Goal: Task Accomplishment & Management: Manage account settings

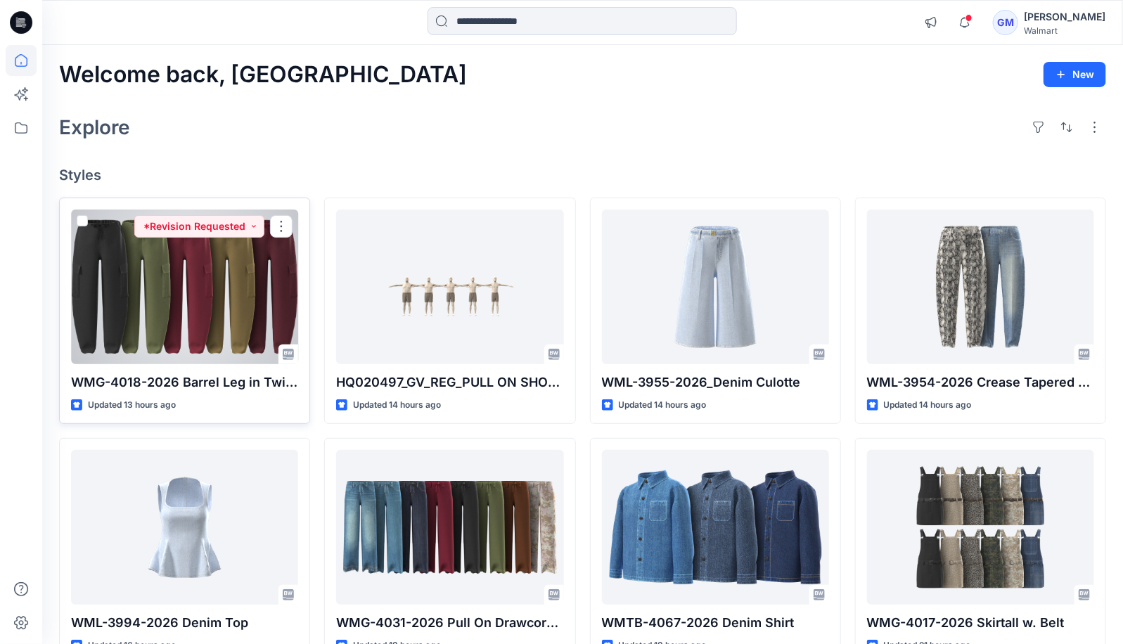
click at [202, 314] on div at bounding box center [184, 286] width 227 height 155
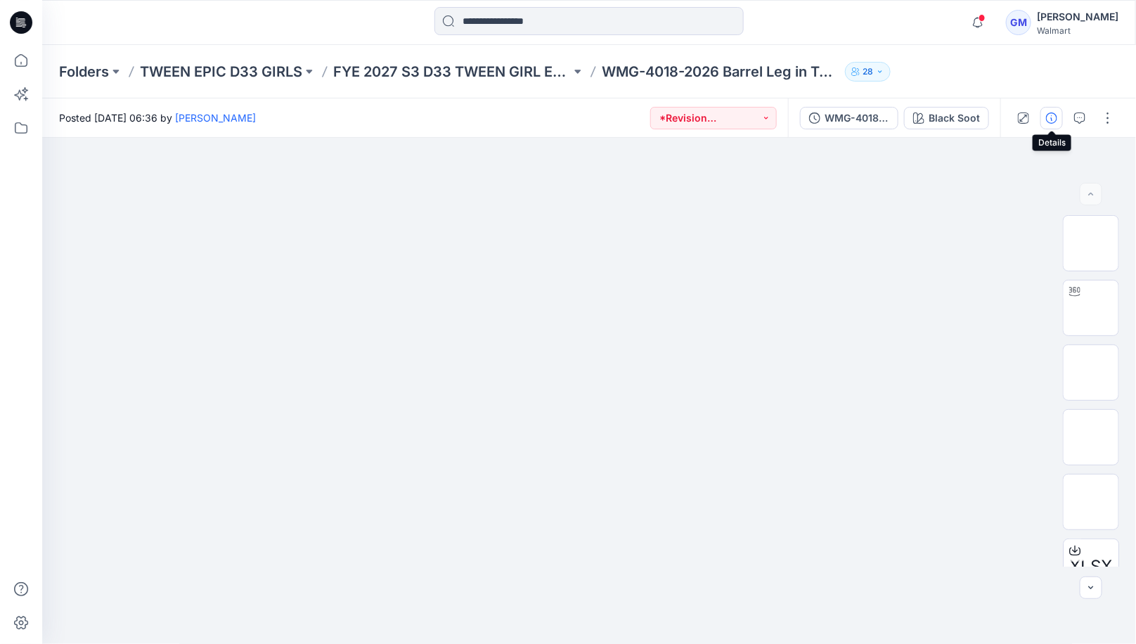
click at [1050, 120] on icon "button" at bounding box center [1051, 117] width 11 height 11
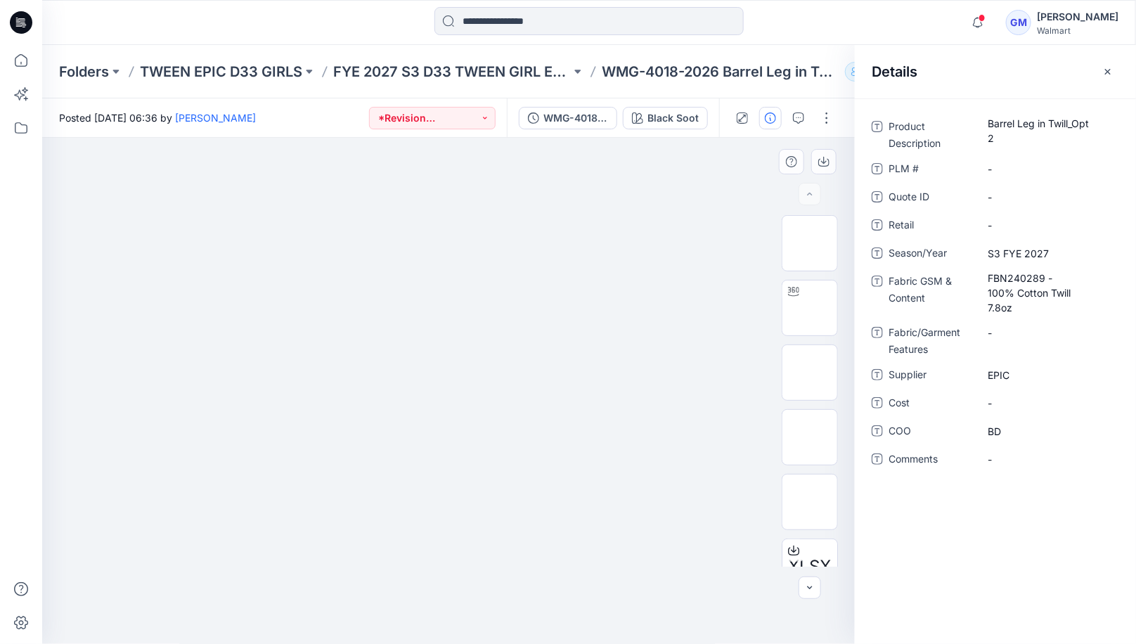
click at [731, 165] on div at bounding box center [448, 391] width 813 height 507
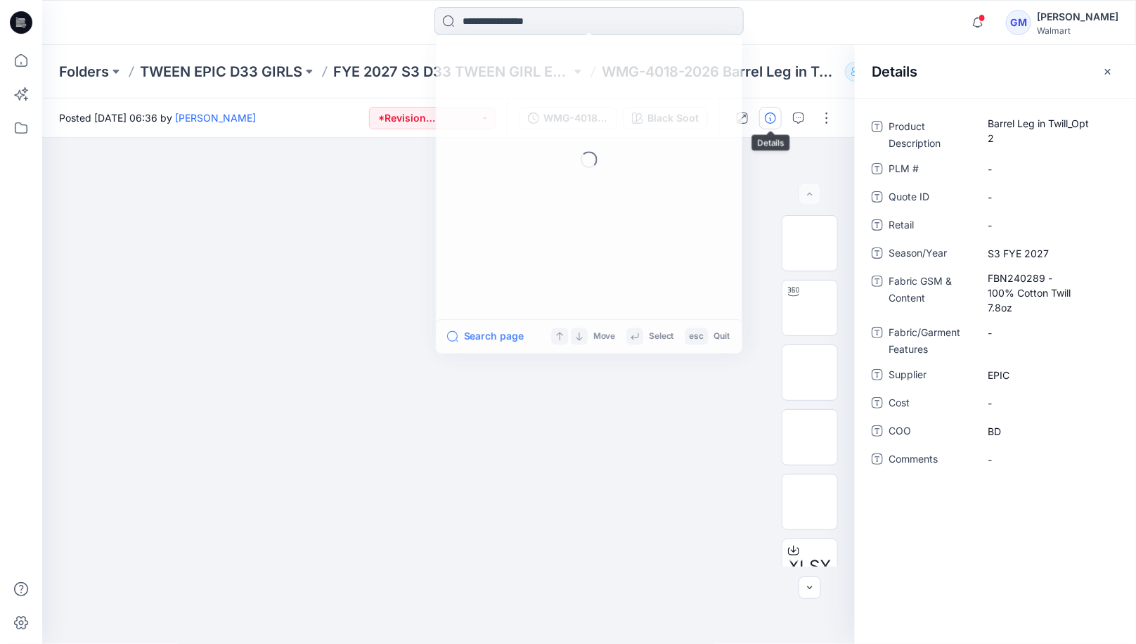
click at [565, 20] on input at bounding box center [588, 21] width 309 height 28
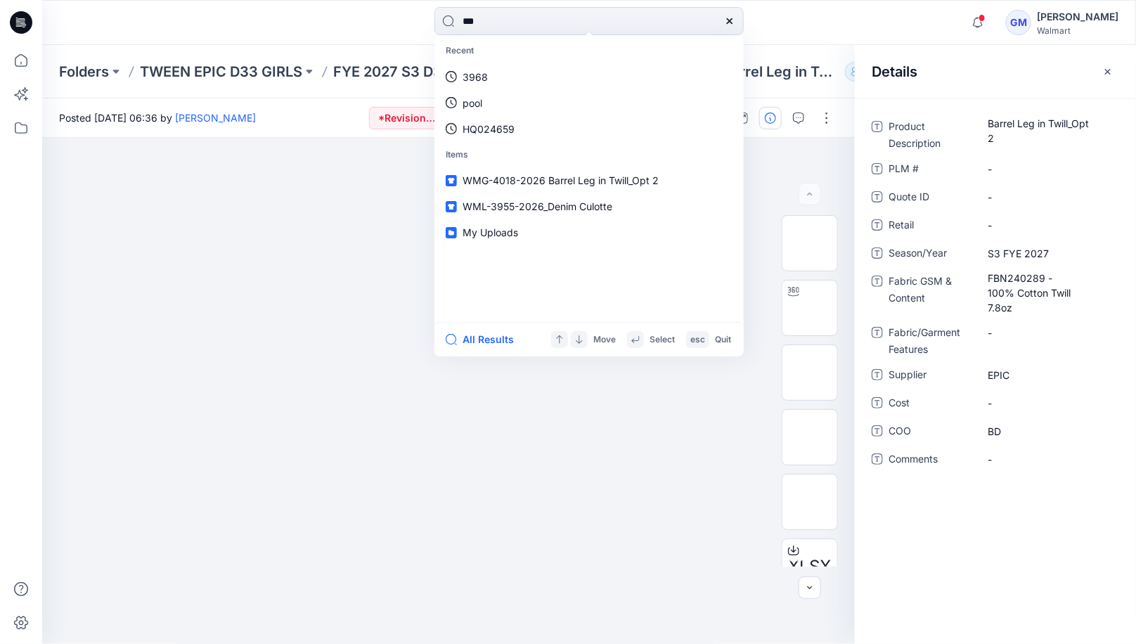
type input "****"
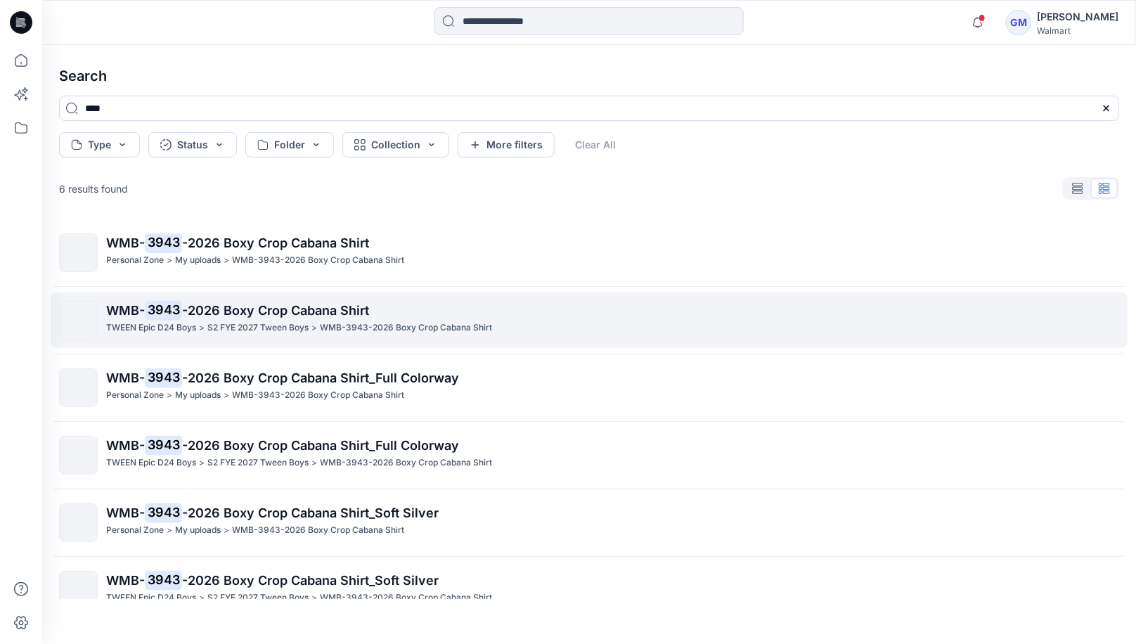
click at [312, 322] on div "S2 FYE 2027 Tween Boys >" at bounding box center [262, 328] width 110 height 15
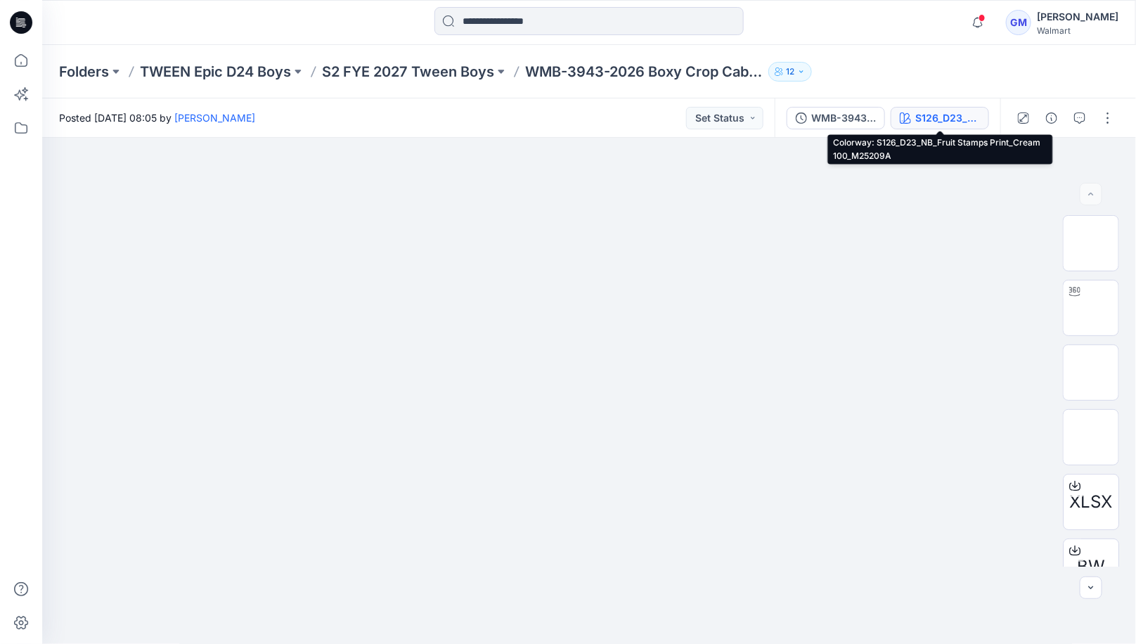
click at [947, 122] on div "S126_D23_NB_Fruit Stamps Print_Cream 100_M25209A" at bounding box center [947, 117] width 65 height 15
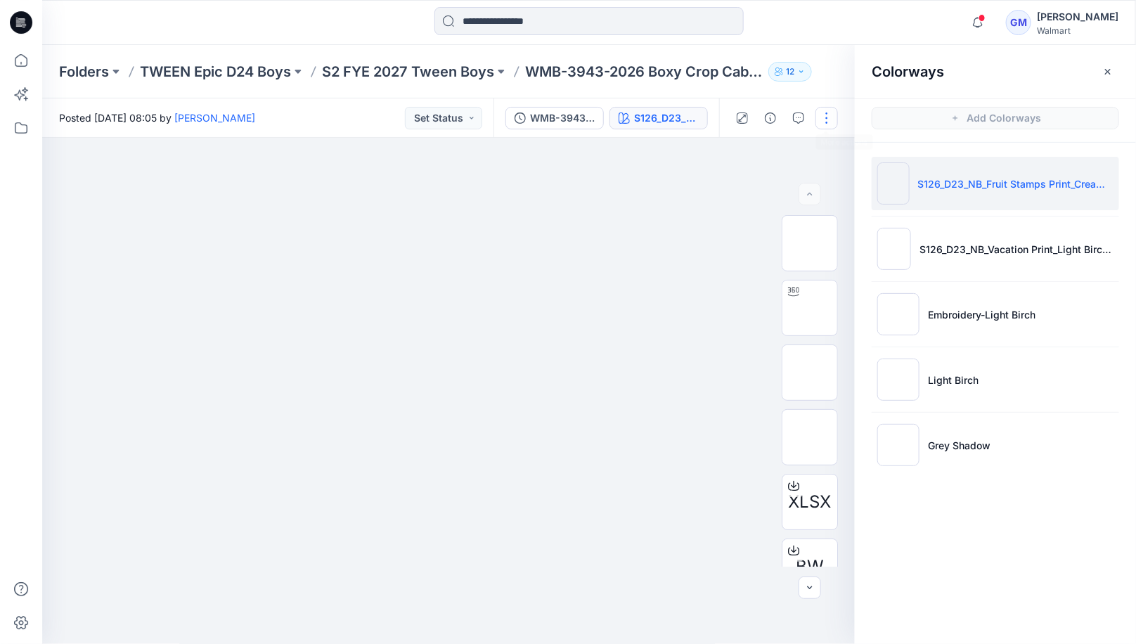
click at [832, 118] on button "button" at bounding box center [826, 118] width 22 height 22
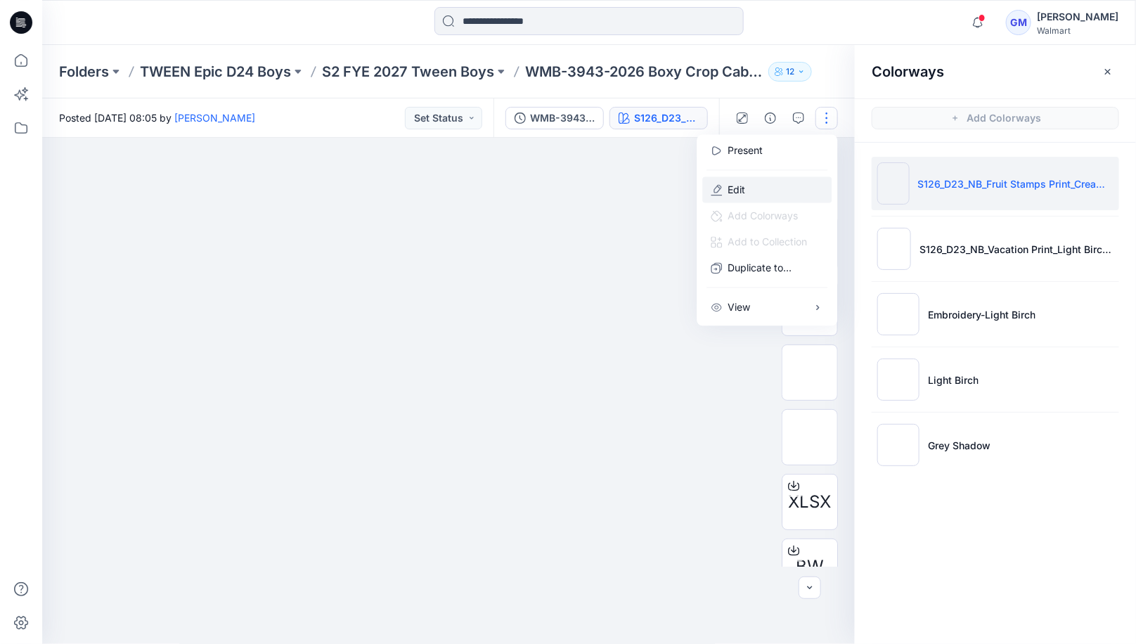
click at [770, 186] on button "Edit" at bounding box center [767, 190] width 129 height 26
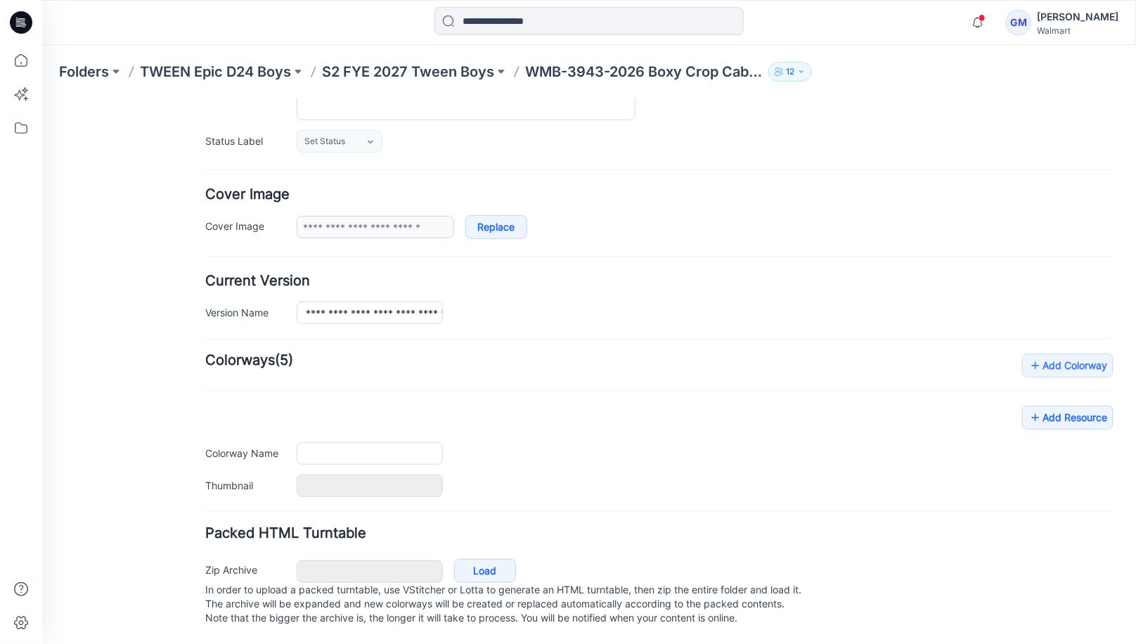
type input "**********"
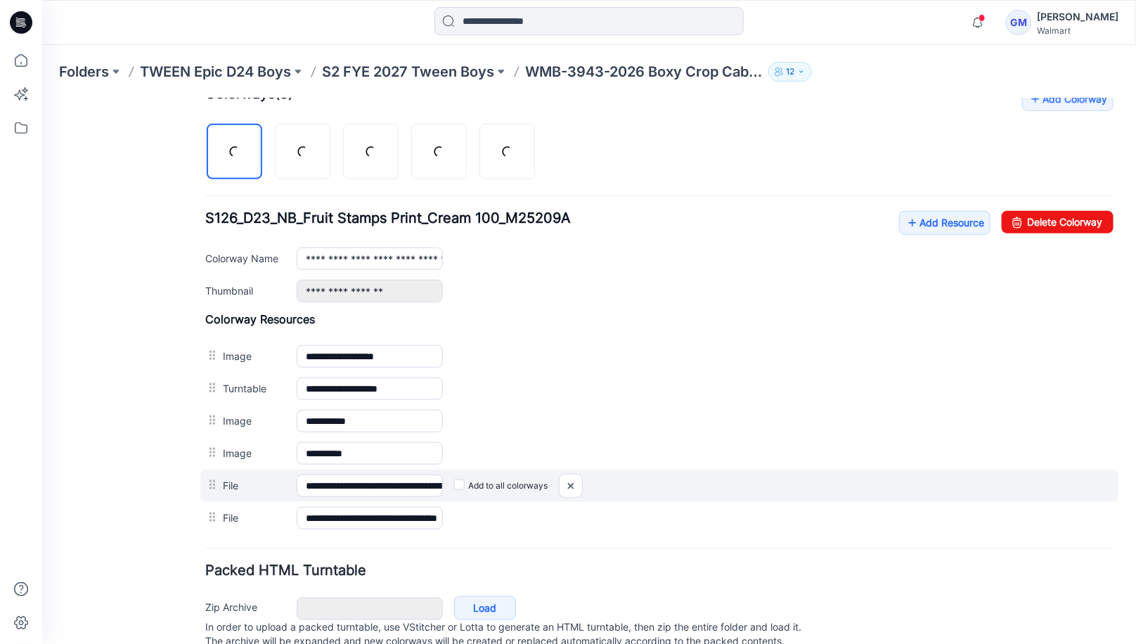
scroll to position [461, 0]
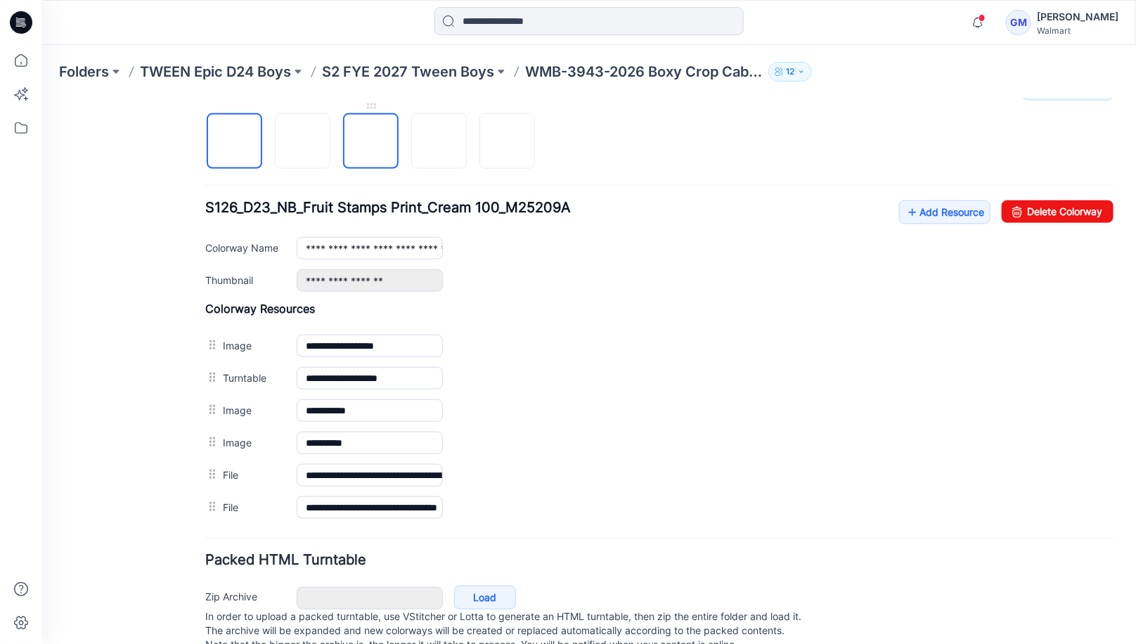
click at [370, 141] on img at bounding box center [370, 141] width 0 height 0
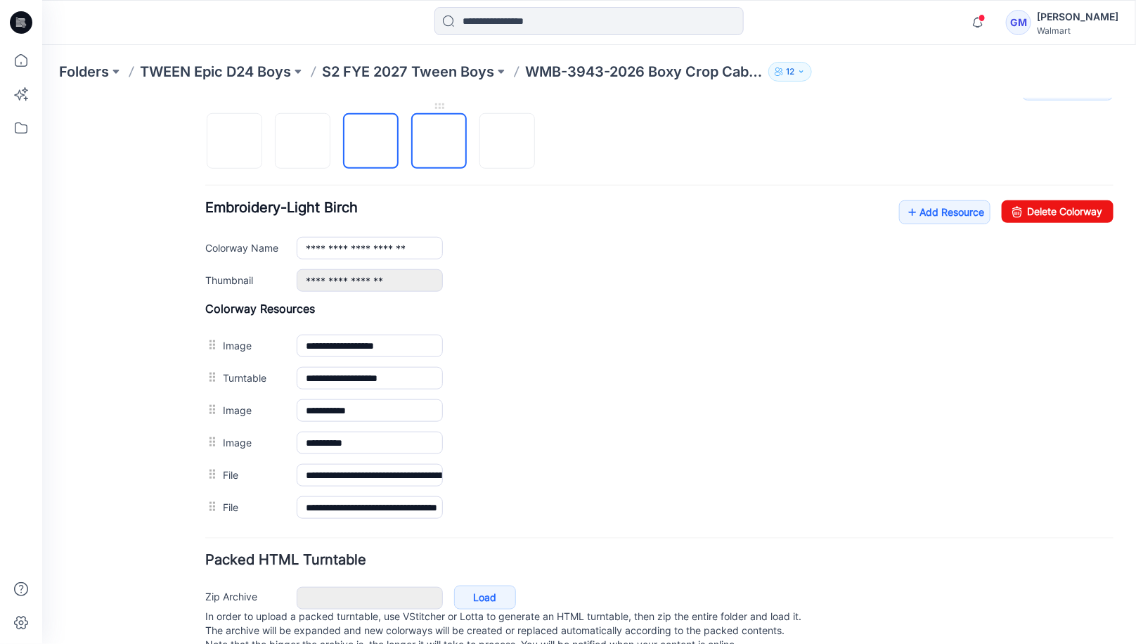
click at [439, 141] on img at bounding box center [439, 141] width 0 height 0
click at [507, 141] on img at bounding box center [507, 141] width 0 height 0
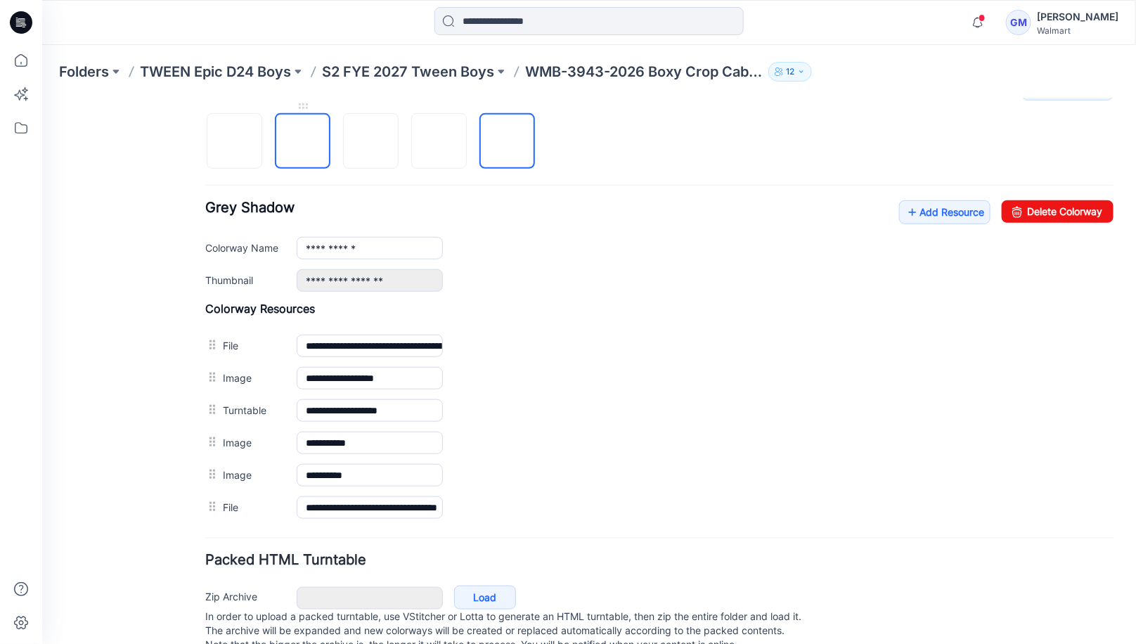
click at [302, 141] on img at bounding box center [302, 141] width 0 height 0
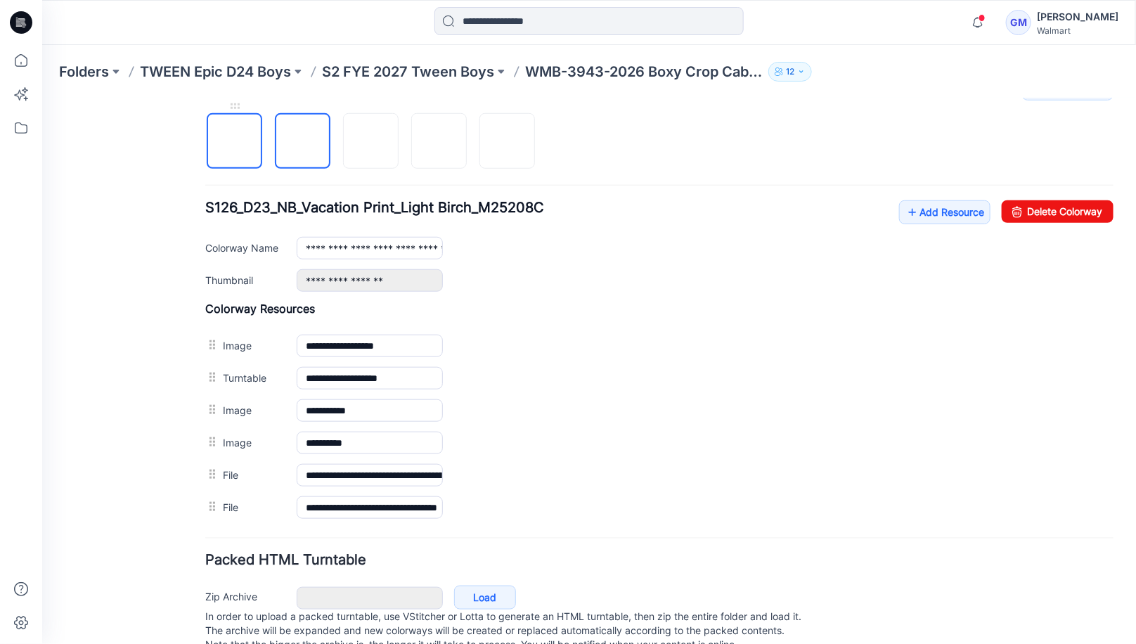
drag, startPoint x: 209, startPoint y: 152, endPoint x: 222, endPoint y: 152, distance: 12.7
click at [234, 141] on img at bounding box center [234, 141] width 0 height 0
click at [365, 144] on img at bounding box center [370, 141] width 11 height 11
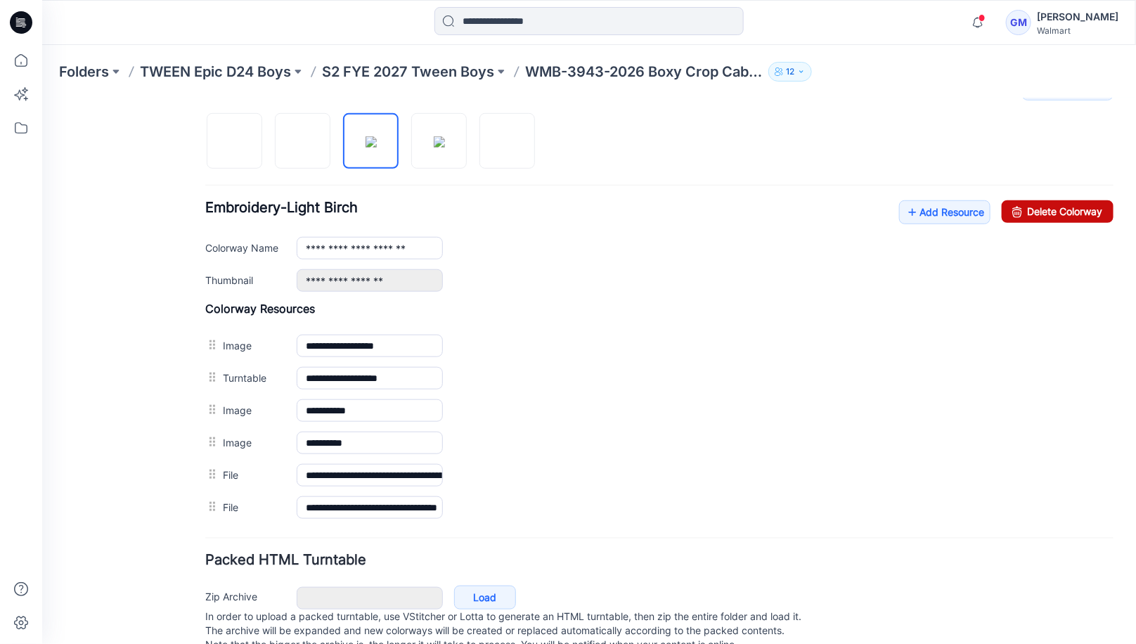
click at [1050, 212] on link "Delete Colorway" at bounding box center [1057, 211] width 112 height 22
type input "**********"
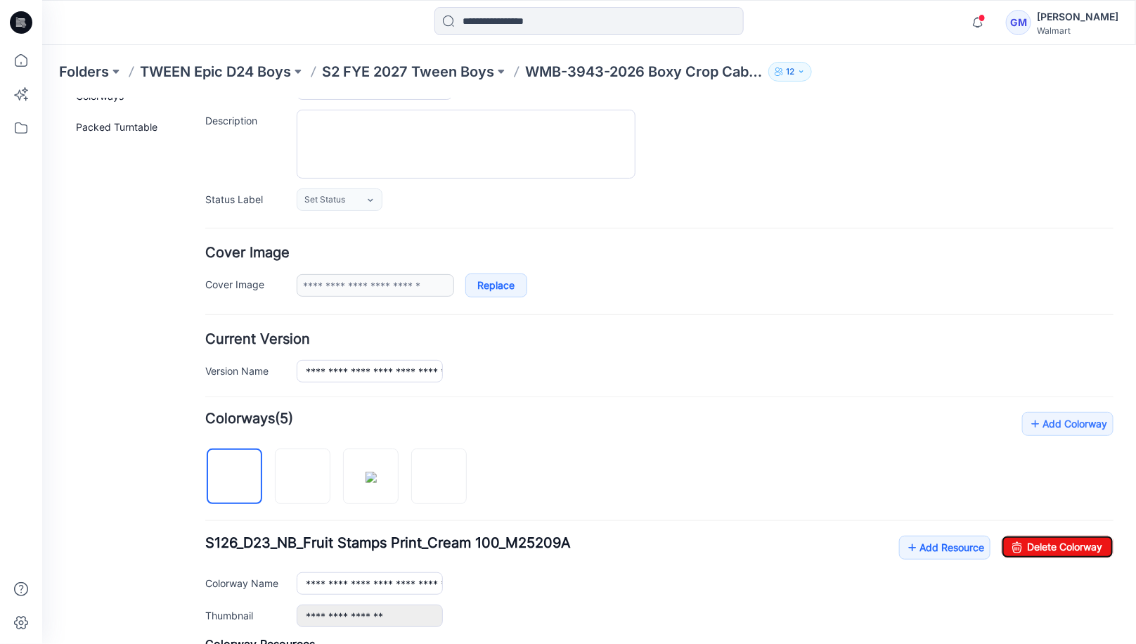
scroll to position [22, 0]
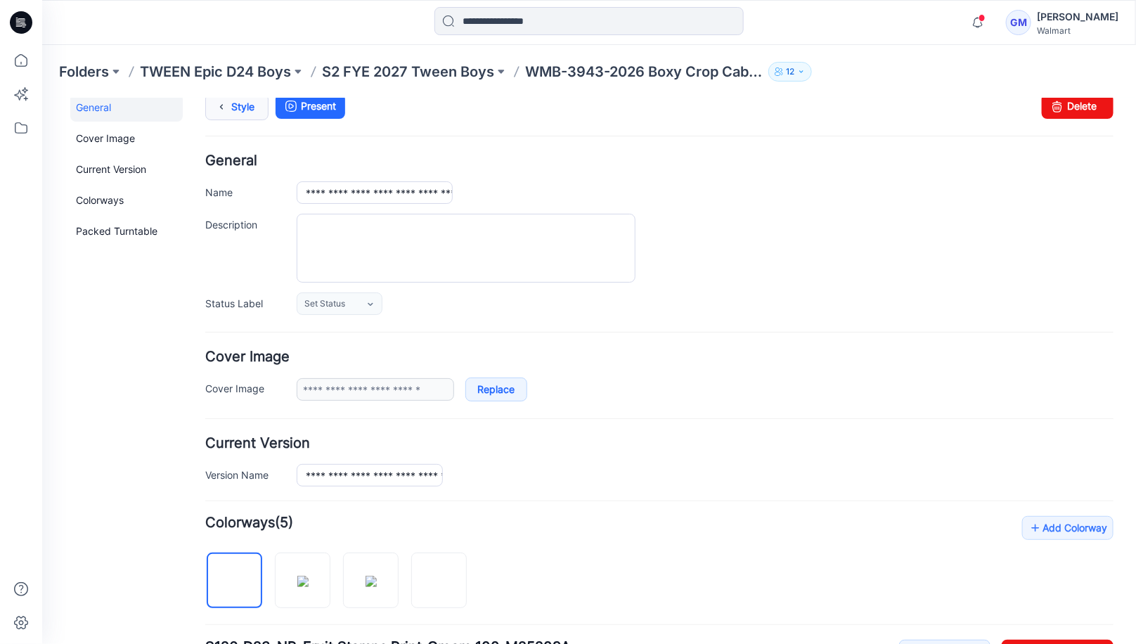
click at [239, 108] on link "Style" at bounding box center [236, 106] width 63 height 27
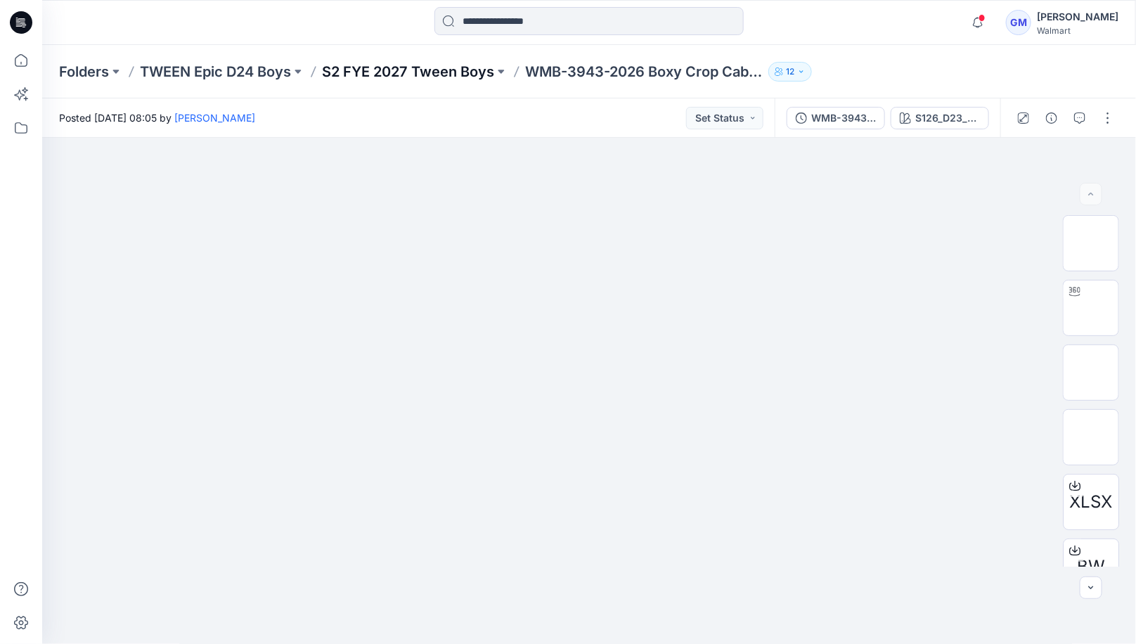
click at [427, 68] on p "S2 FYE 2027 Tween Boys" at bounding box center [408, 72] width 172 height 20
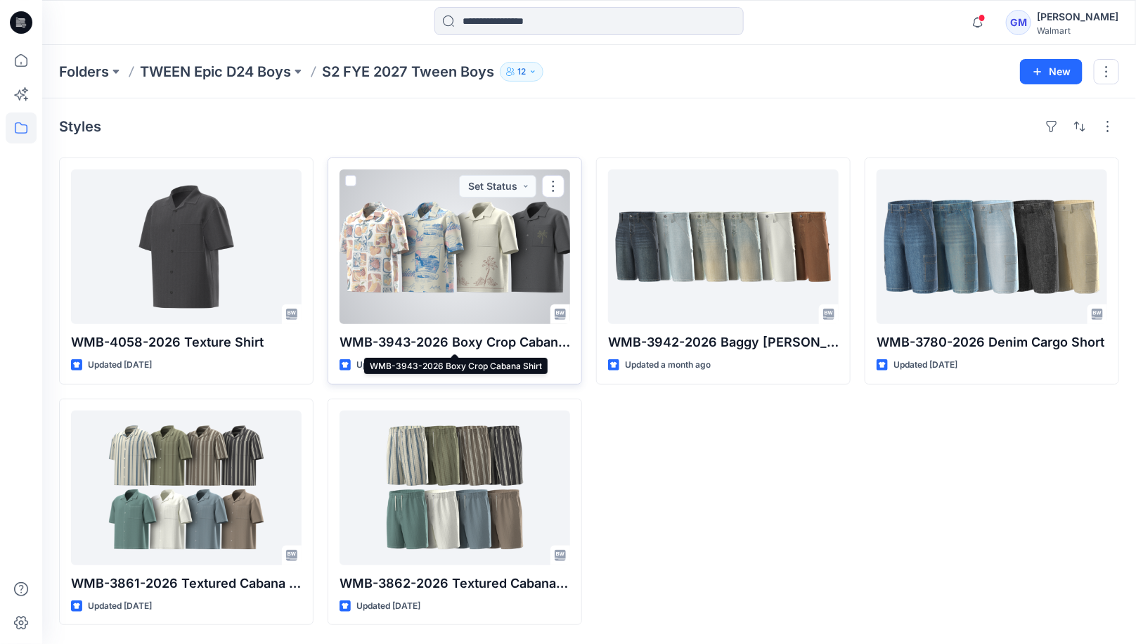
click at [345, 344] on p "WMB-3943-2026 Boxy Crop Cabana Shirt" at bounding box center [455, 342] width 231 height 20
drag, startPoint x: 339, startPoint y: 344, endPoint x: 560, endPoint y: 348, distance: 221.5
click at [560, 348] on div "WMB-3943-2026 Boxy Crop Cabana Shirt Updated 19 days ago Set Status" at bounding box center [455, 270] width 254 height 227
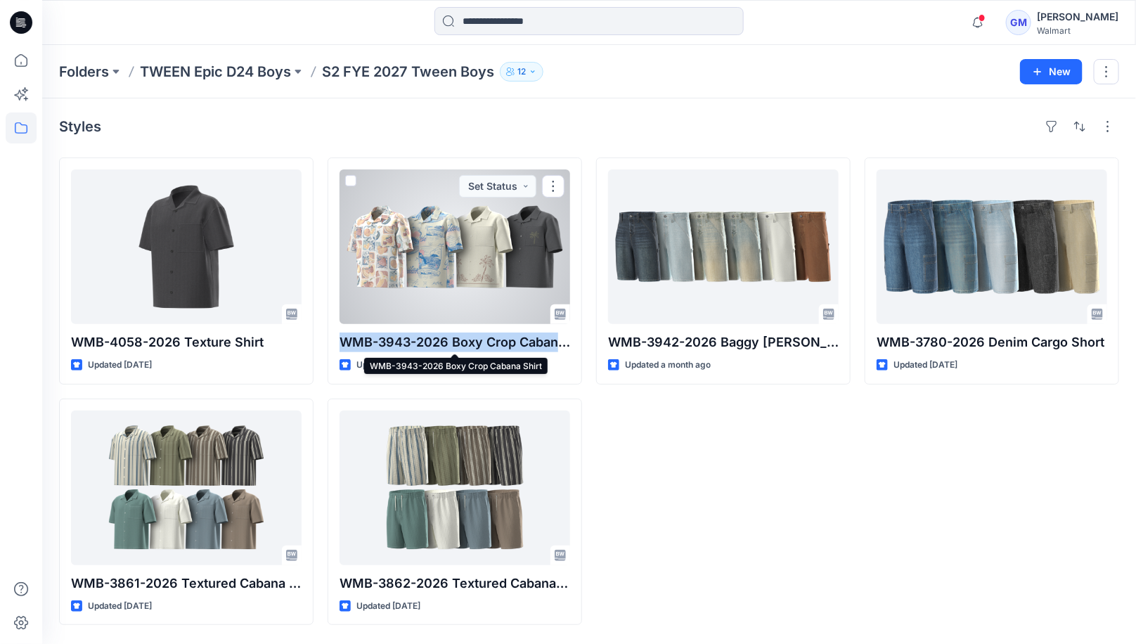
copy p "WMB-3943-2026 Boxy Crop Caban"
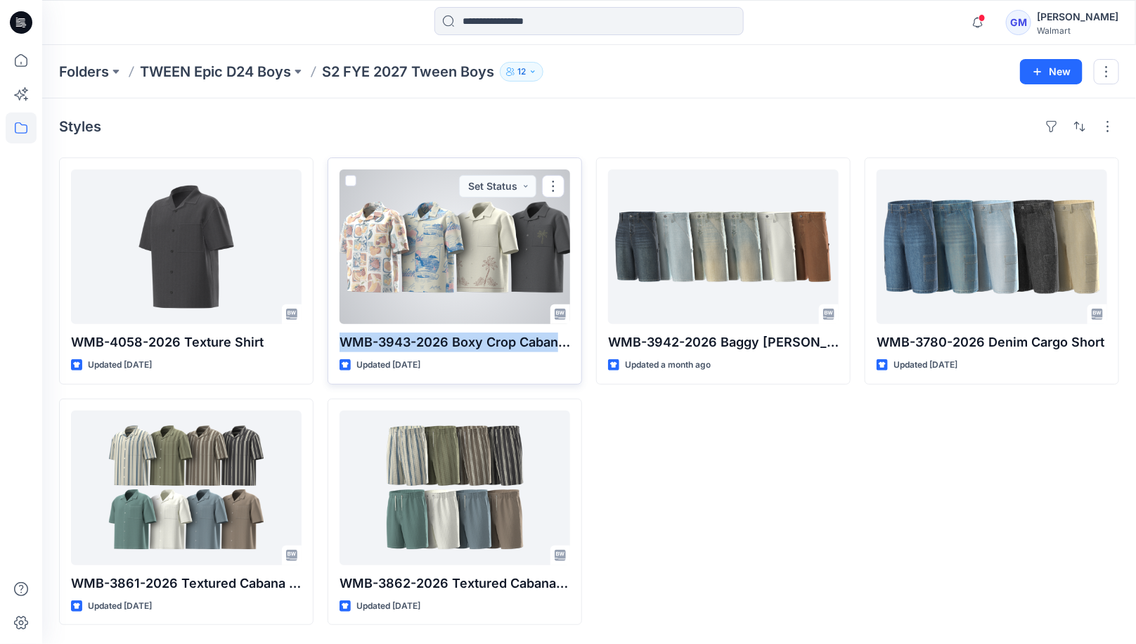
click at [472, 273] on div at bounding box center [455, 246] width 231 height 155
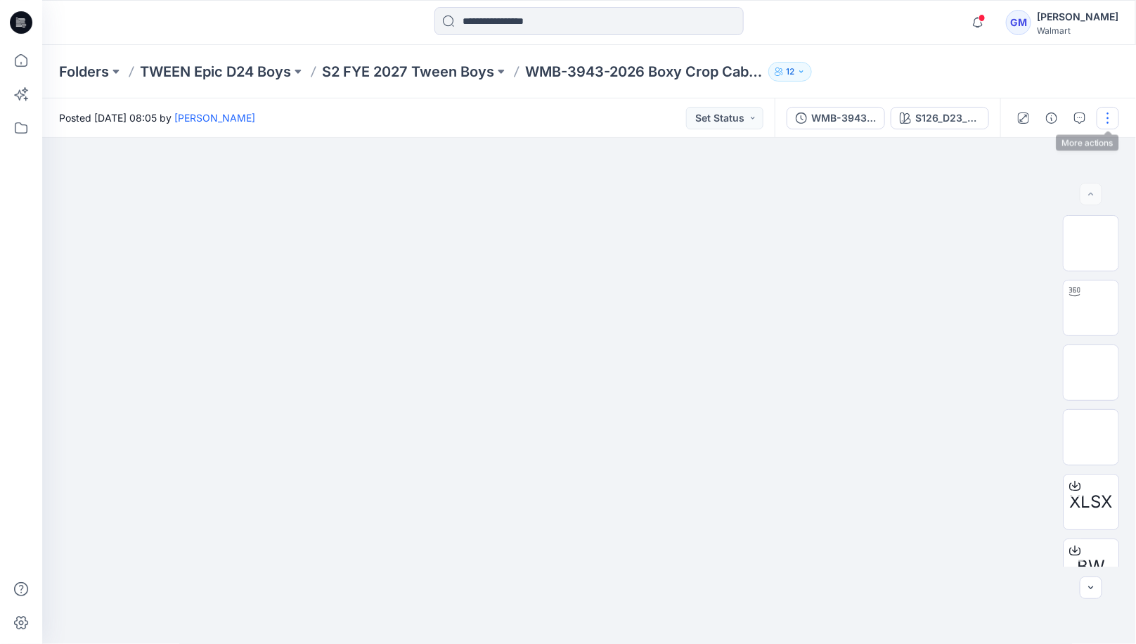
click at [1114, 119] on button "button" at bounding box center [1108, 118] width 22 height 22
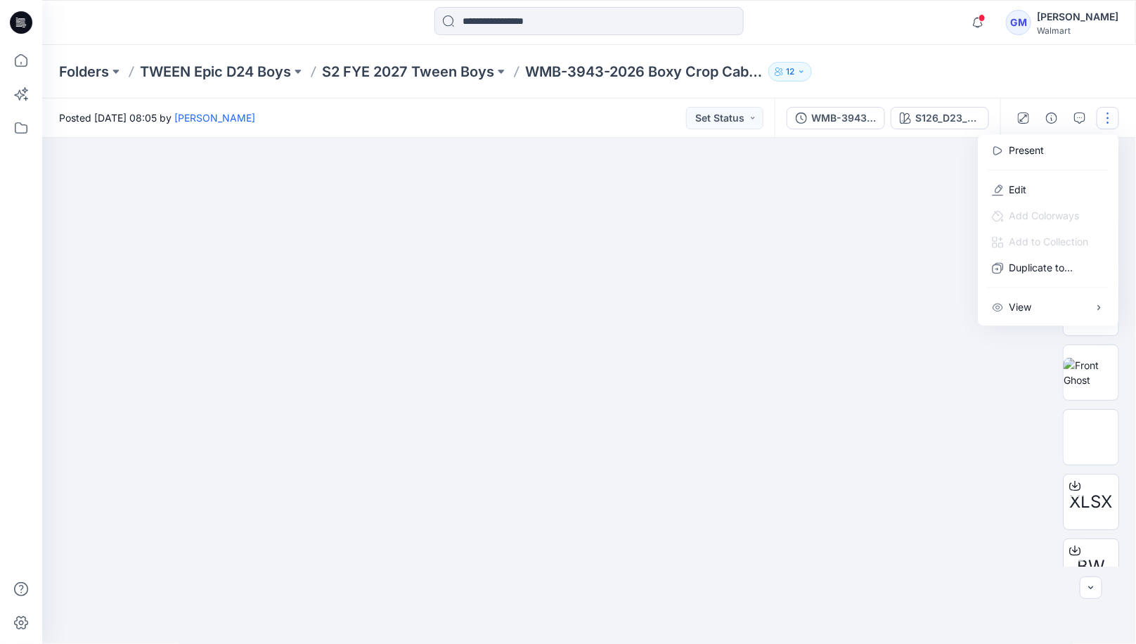
click at [856, 151] on div at bounding box center [589, 391] width 1095 height 507
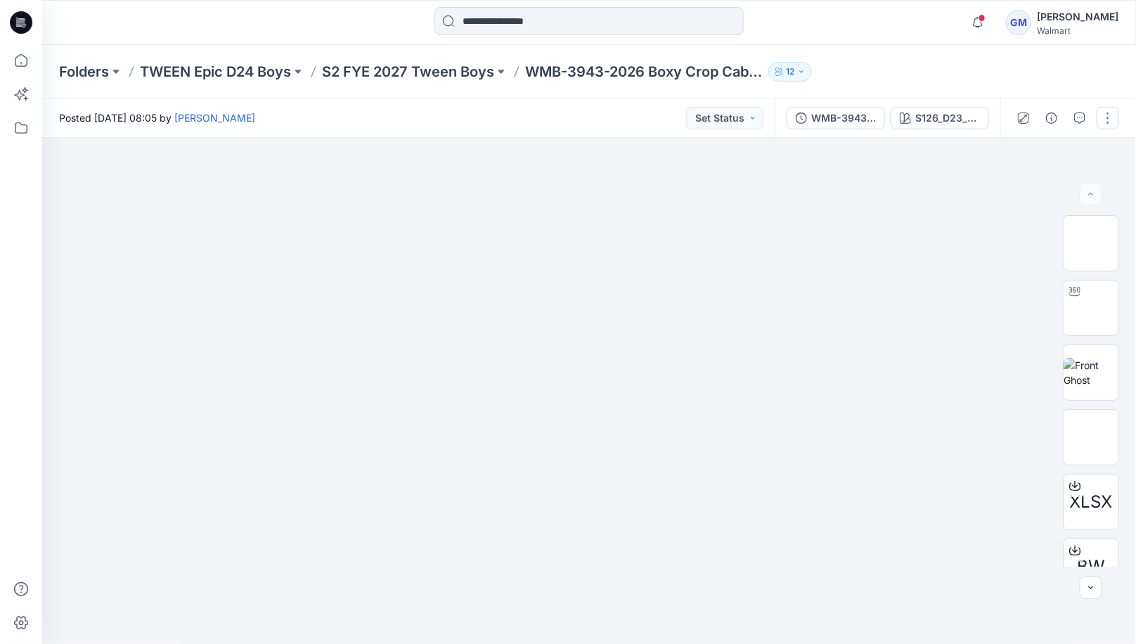
click at [1109, 115] on button "button" at bounding box center [1108, 118] width 22 height 22
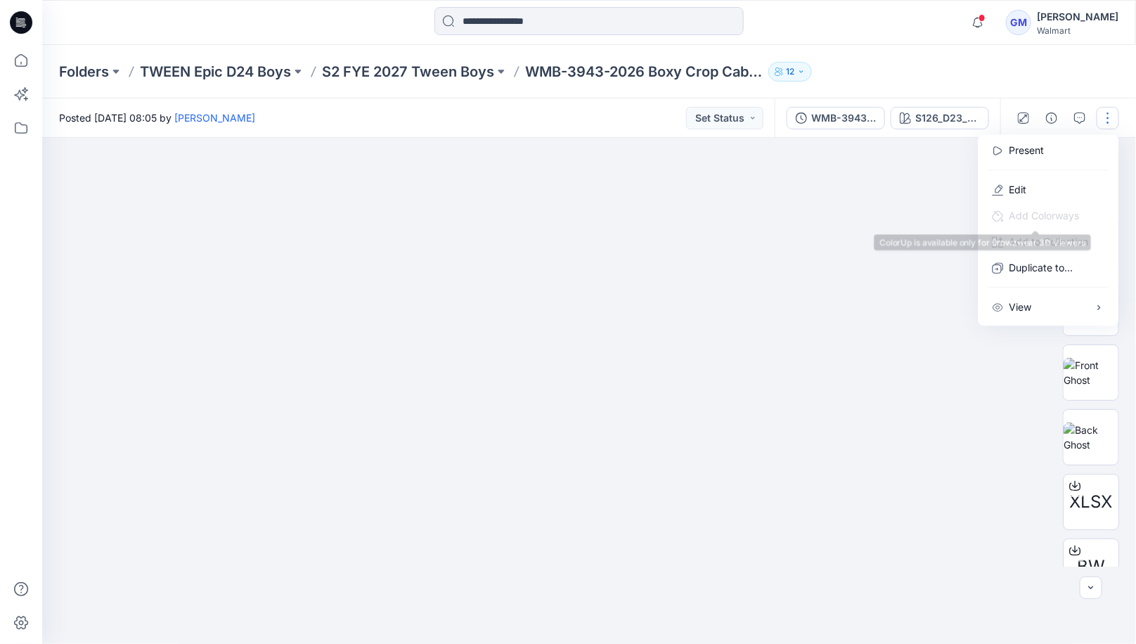
click at [1025, 203] on span "Add Colorways" at bounding box center [1036, 216] width 110 height 26
click at [1034, 188] on button "Edit" at bounding box center [1048, 190] width 129 height 26
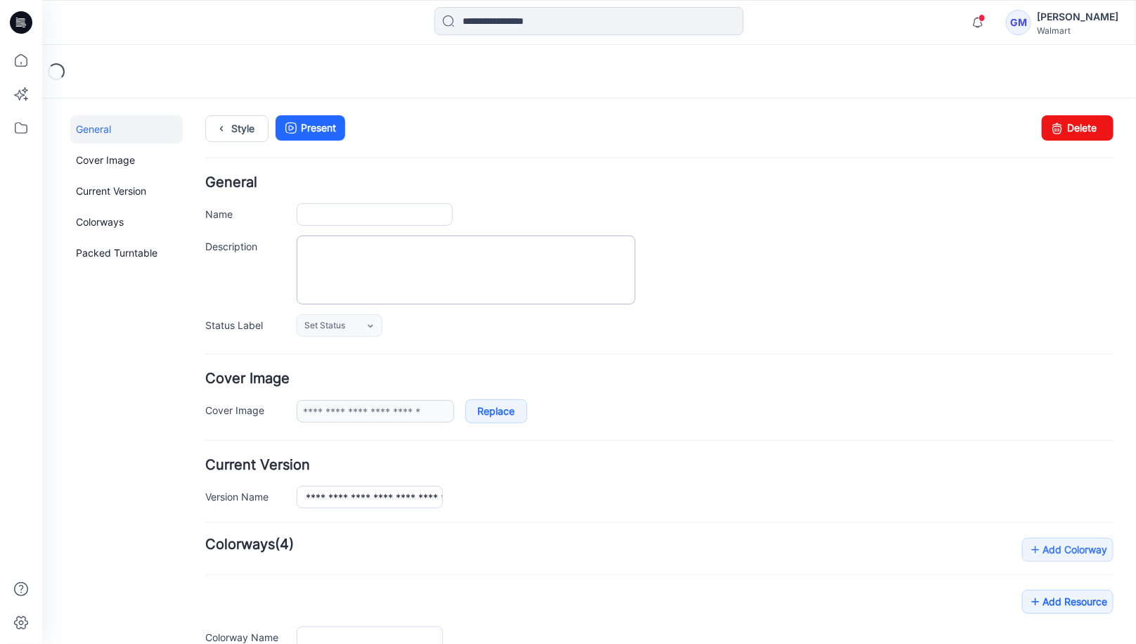
type input "**********"
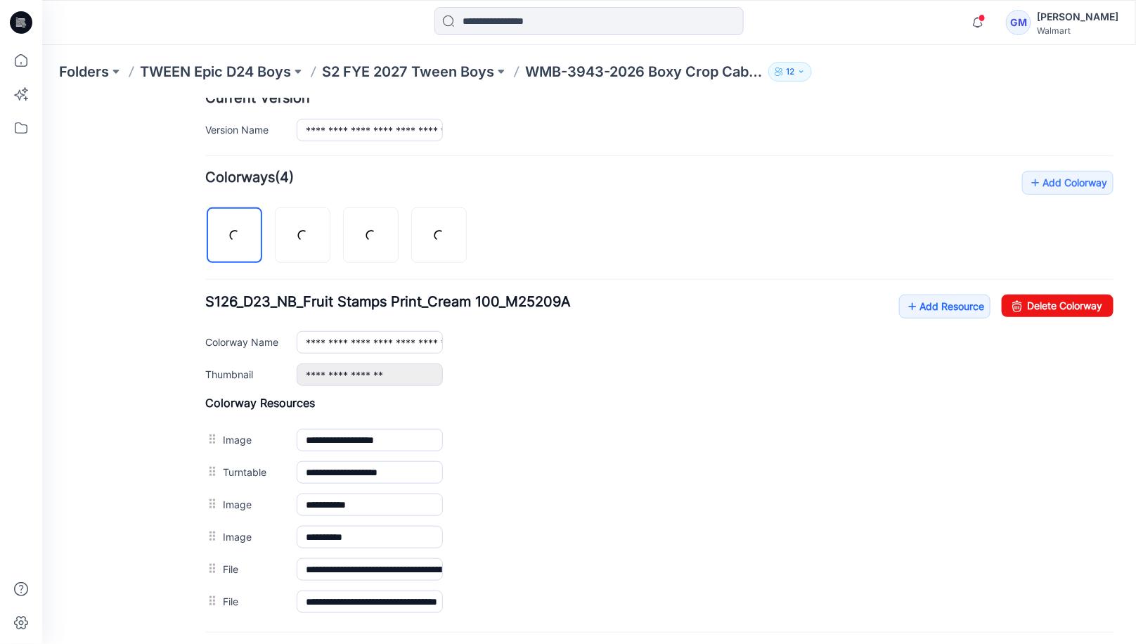
scroll to position [439, 0]
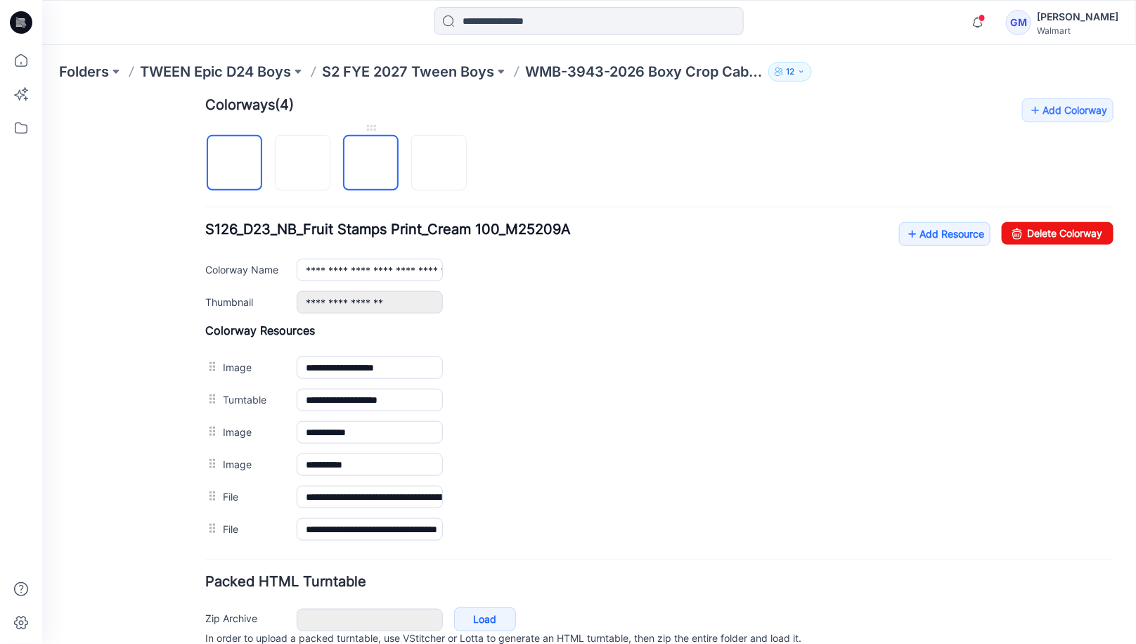
click at [370, 163] on img at bounding box center [370, 163] width 0 height 0
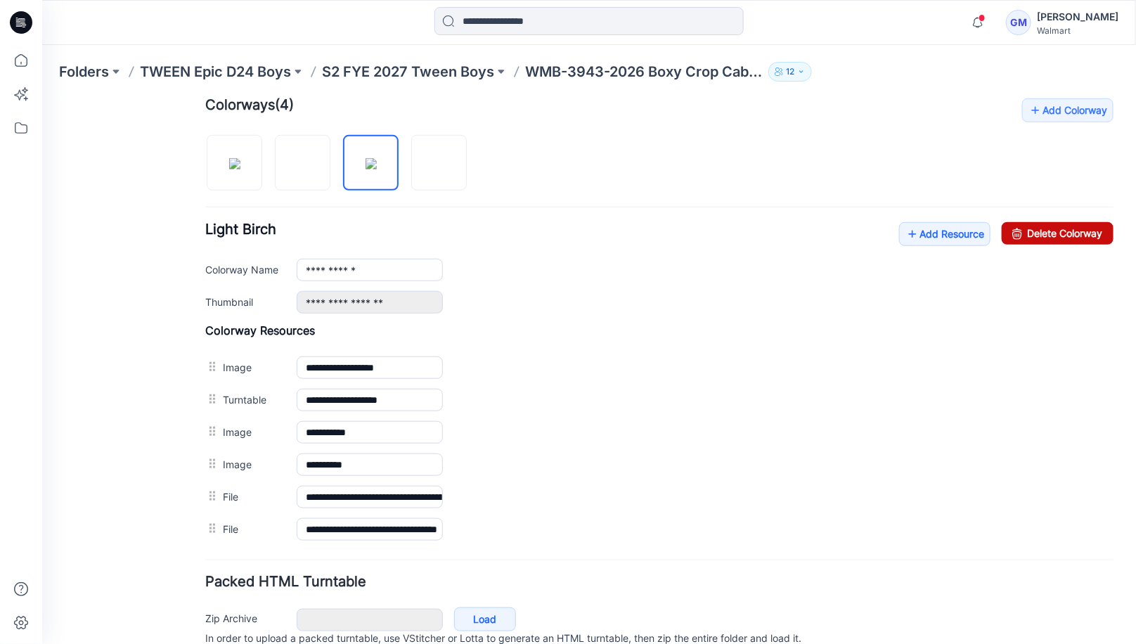
drag, startPoint x: 1035, startPoint y: 232, endPoint x: 710, endPoint y: 177, distance: 330.1
click at [1035, 232] on link "Delete Colorway" at bounding box center [1057, 232] width 112 height 22
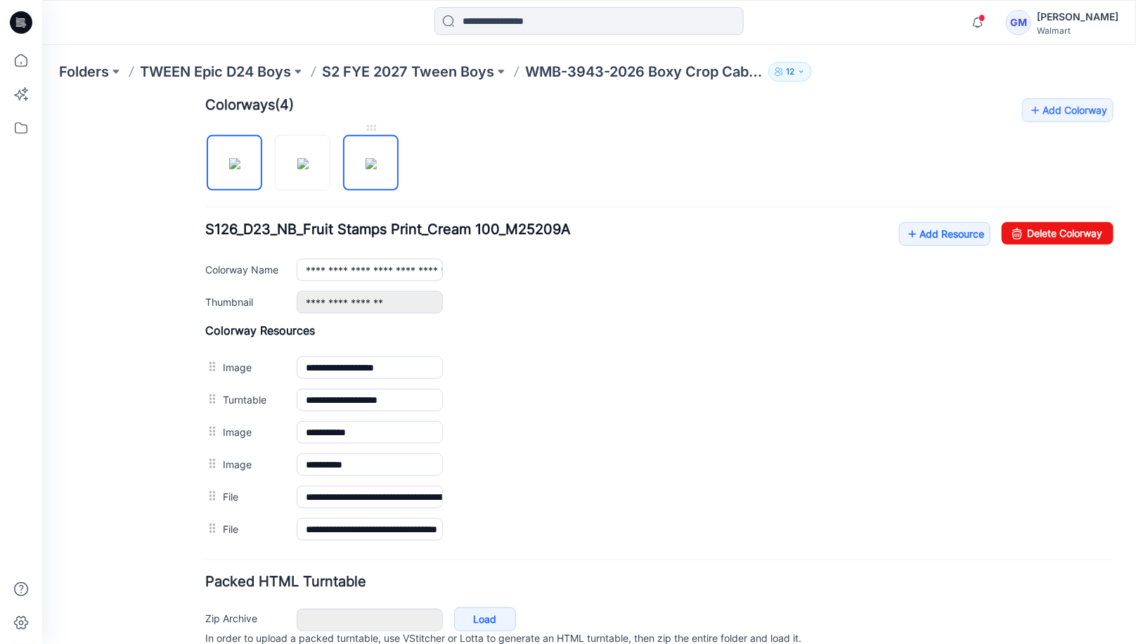
click at [376, 164] on img at bounding box center [370, 162] width 11 height 11
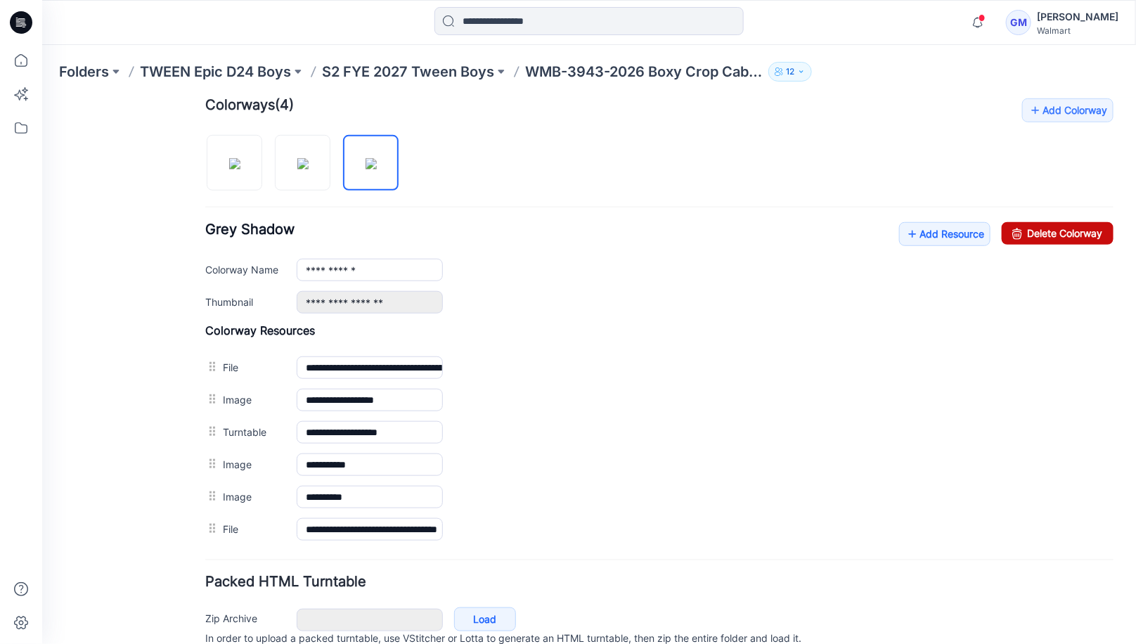
drag, startPoint x: 1059, startPoint y: 233, endPoint x: 697, endPoint y: 176, distance: 366.5
click at [1059, 234] on link "Delete Colorway" at bounding box center [1057, 232] width 112 height 22
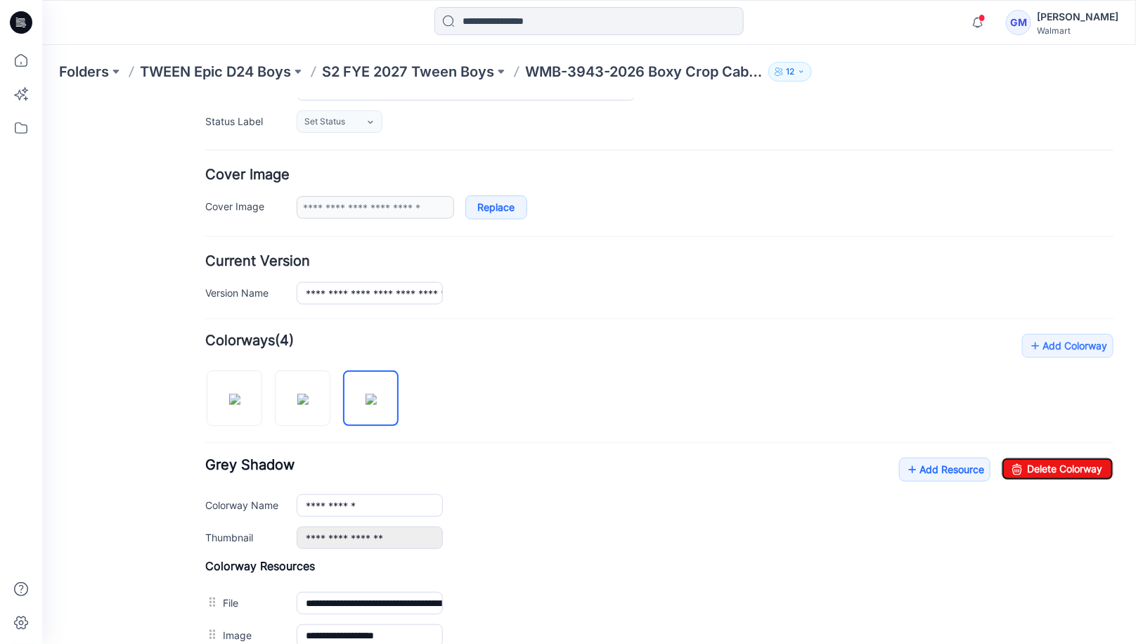
scroll to position [176, 0]
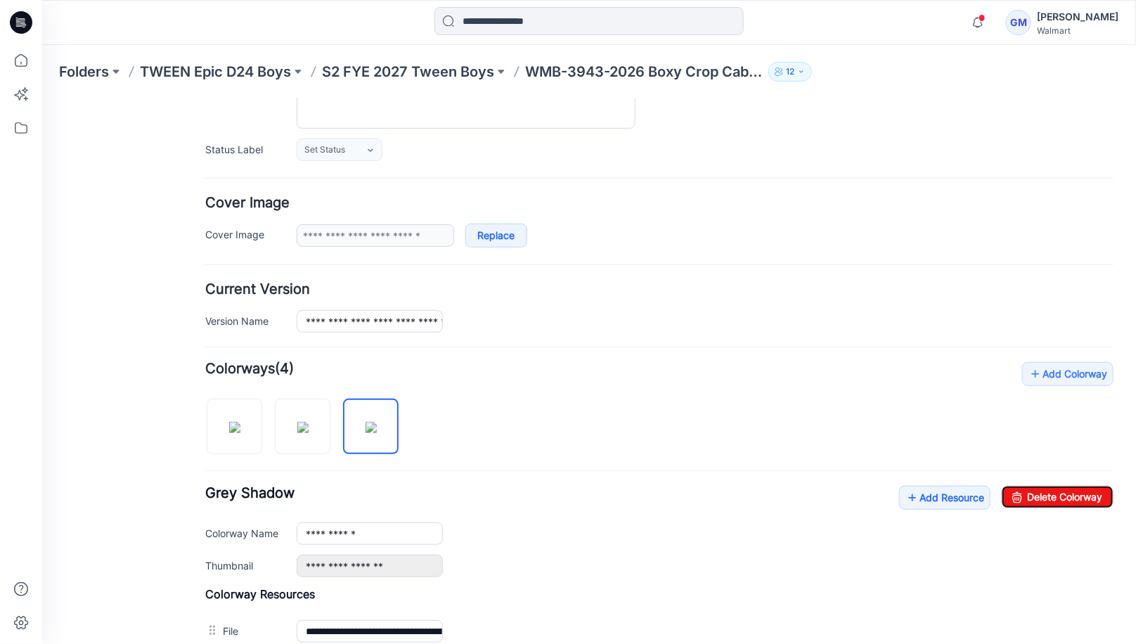
type input "**********"
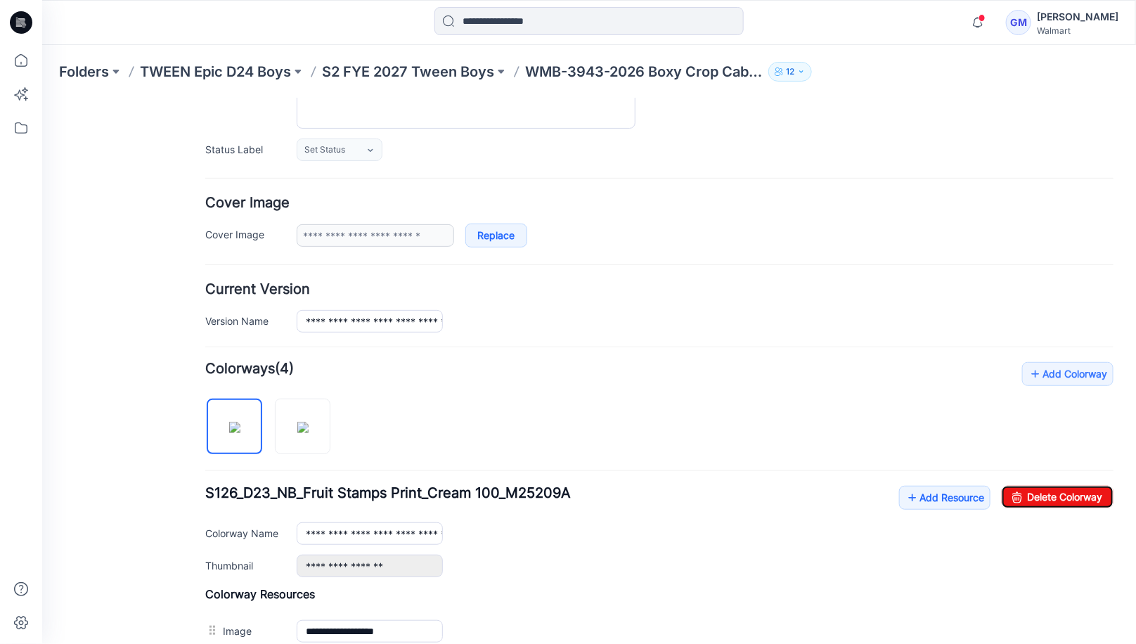
scroll to position [0, 0]
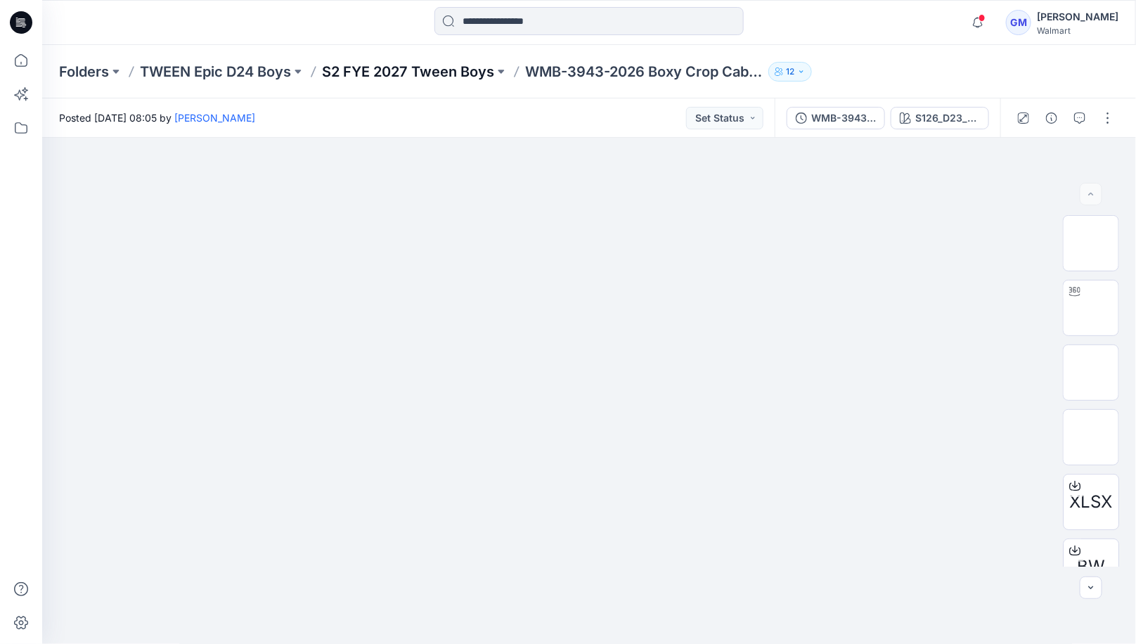
click at [439, 65] on p "S2 FYE 2027 Tween Boys" at bounding box center [408, 72] width 172 height 20
